Goal: Task Accomplishment & Management: Manage account settings

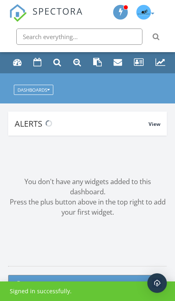
click at [113, 37] on input "text" at bounding box center [79, 37] width 126 height 16
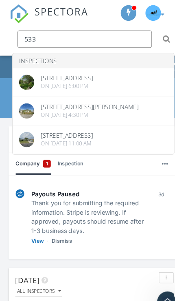
type input "533"
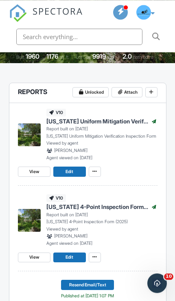
scroll to position [213, 0]
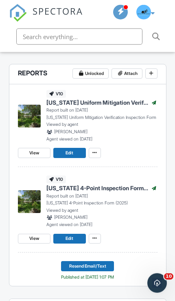
click at [97, 265] on span "Resend Email/Text" at bounding box center [87, 266] width 37 height 7
click at [105, 265] on span "Resend Email/Text" at bounding box center [87, 266] width 37 height 7
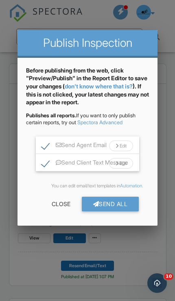
click at [57, 210] on div "Close" at bounding box center [61, 204] width 42 height 15
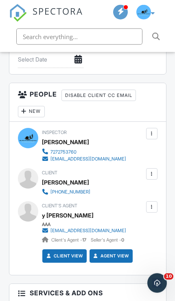
scroll to position [978, 0]
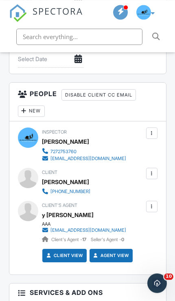
click at [156, 173] on div at bounding box center [151, 173] width 11 height 11
click at [155, 177] on div at bounding box center [151, 173] width 7 height 7
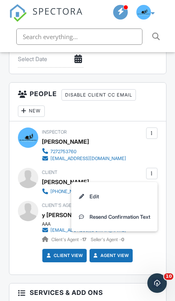
click at [93, 203] on li "Edit" at bounding box center [114, 197] width 78 height 20
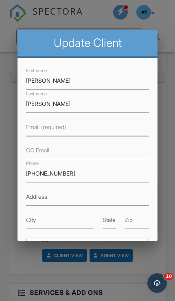
click at [92, 136] on input "Email (required)" at bounding box center [87, 128] width 123 height 18
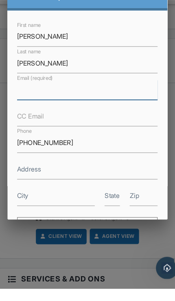
click at [97, 119] on input "Email (required)" at bounding box center [87, 128] width 123 height 18
click at [26, 119] on input "Email (required)" at bounding box center [87, 128] width 123 height 18
paste input "[EMAIL_ADDRESS][DOMAIN_NAME]"
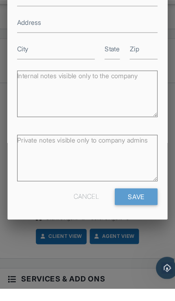
scroll to position [128, 0]
type input "[EMAIL_ADDRESS][DOMAIN_NAME]"
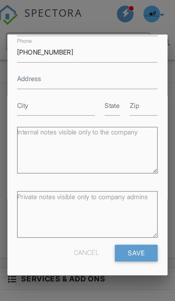
click at [121, 227] on input "Save" at bounding box center [131, 221] width 38 height 15
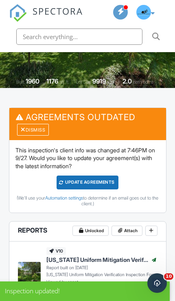
click at [34, 124] on div "Dismiss" at bounding box center [33, 129] width 32 height 11
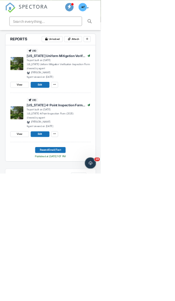
scroll to position [219, 0]
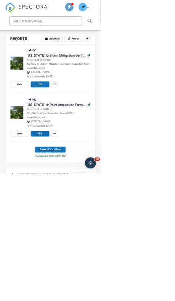
click at [104, 257] on span "Resend Email/Text" at bounding box center [87, 260] width 37 height 7
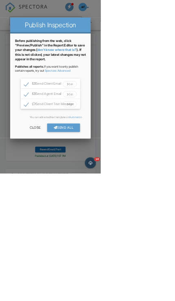
click at [139, 215] on div "Send All" at bounding box center [110, 221] width 57 height 15
